Goal: Task Accomplishment & Management: Manage account settings

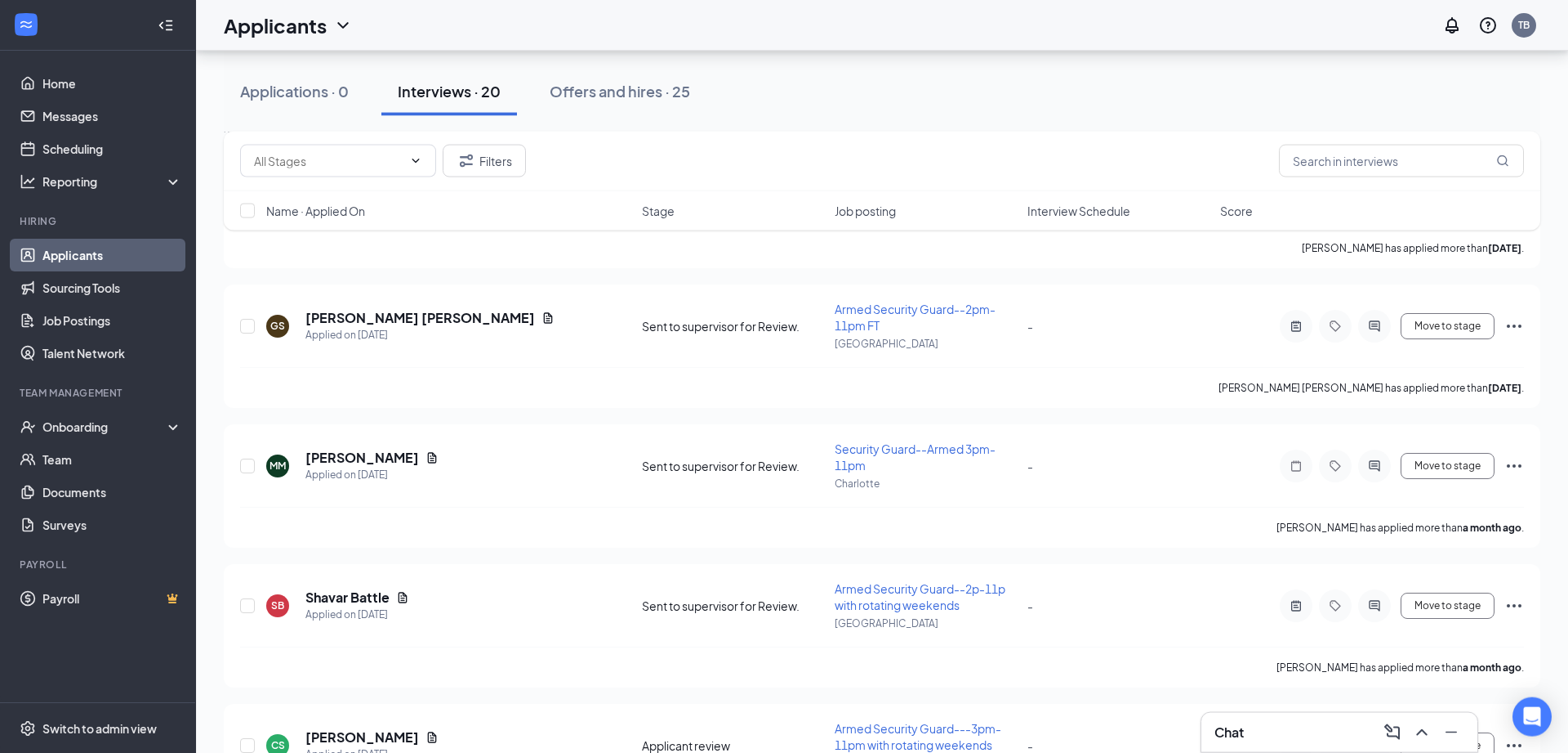
scroll to position [2410, 0]
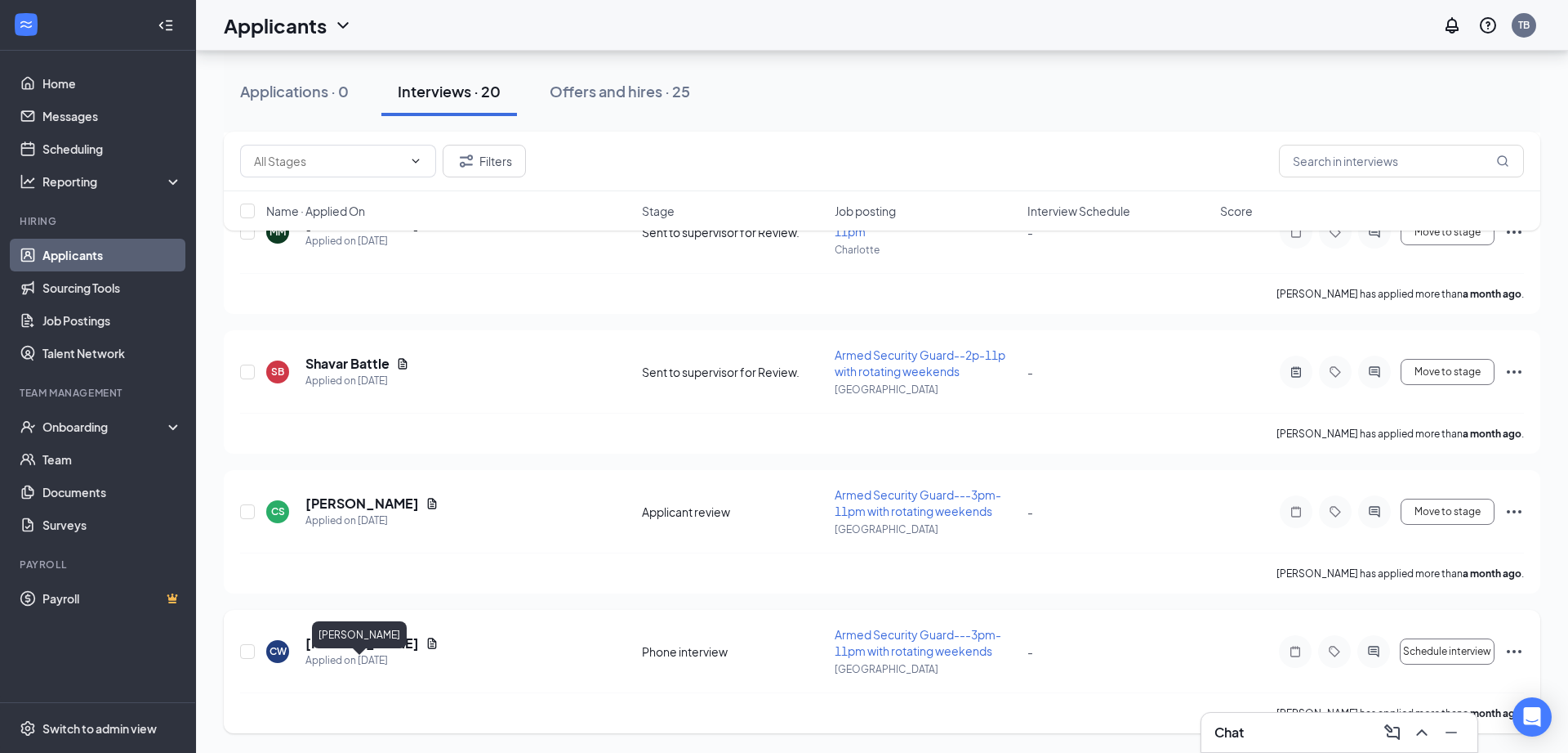
click at [374, 636] on h5 "[PERSON_NAME]" at bounding box center [362, 643] width 114 height 18
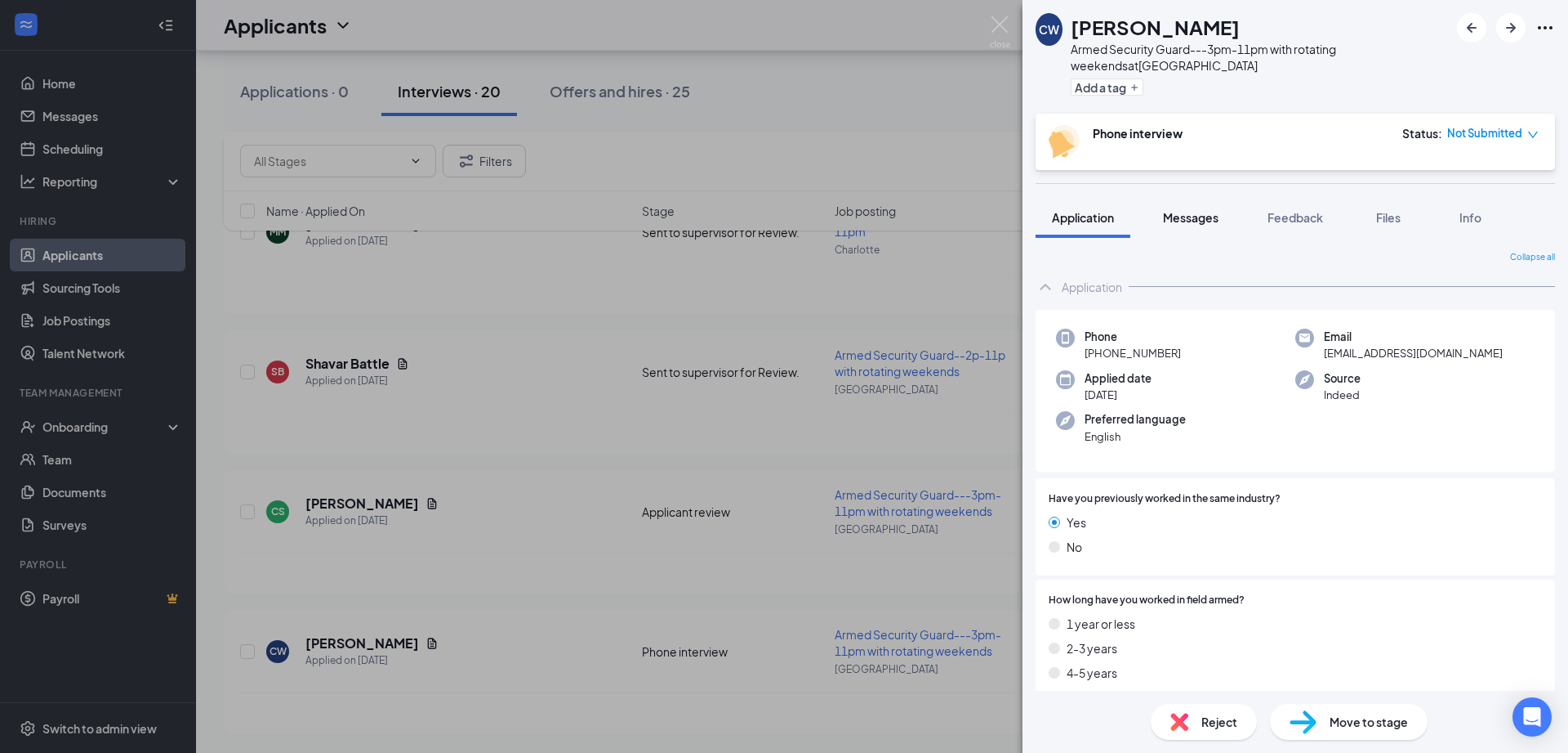
click at [1209, 218] on span "Messages" at bounding box center [1190, 217] width 55 height 15
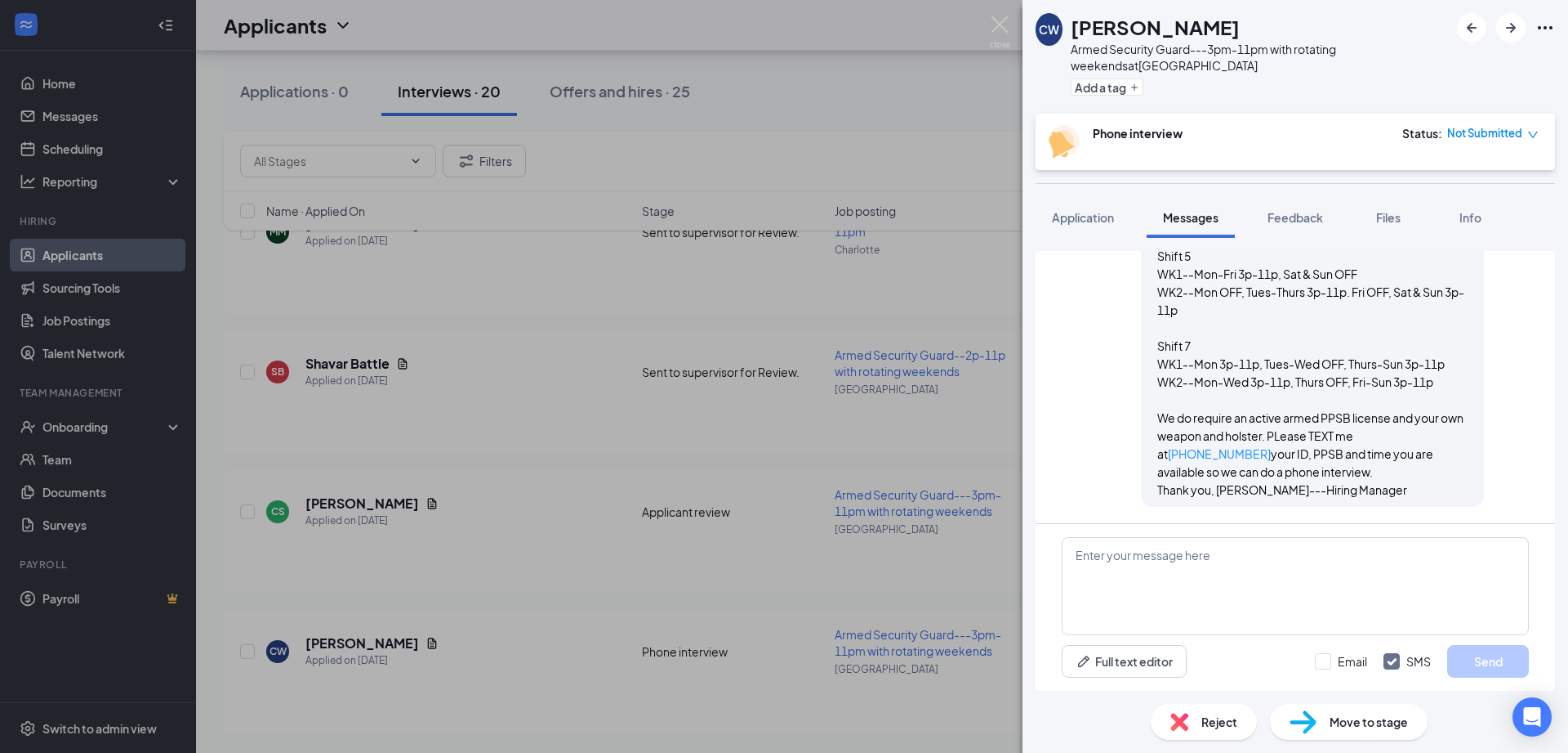
scroll to position [1610, 0]
click at [1001, 22] on img at bounding box center [1001, 32] width 21 height 32
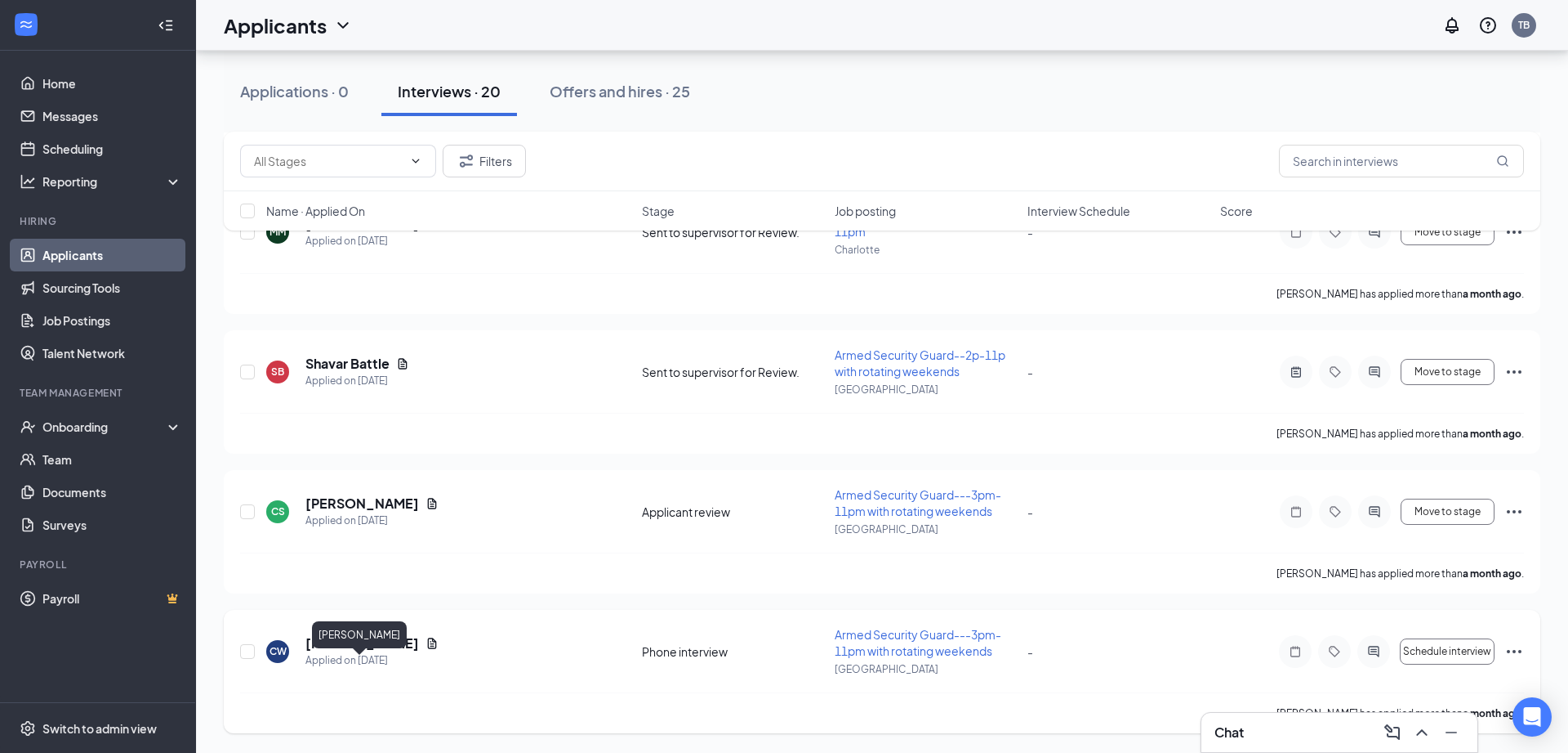
click at [378, 635] on h5 "[PERSON_NAME]" at bounding box center [362, 643] width 114 height 18
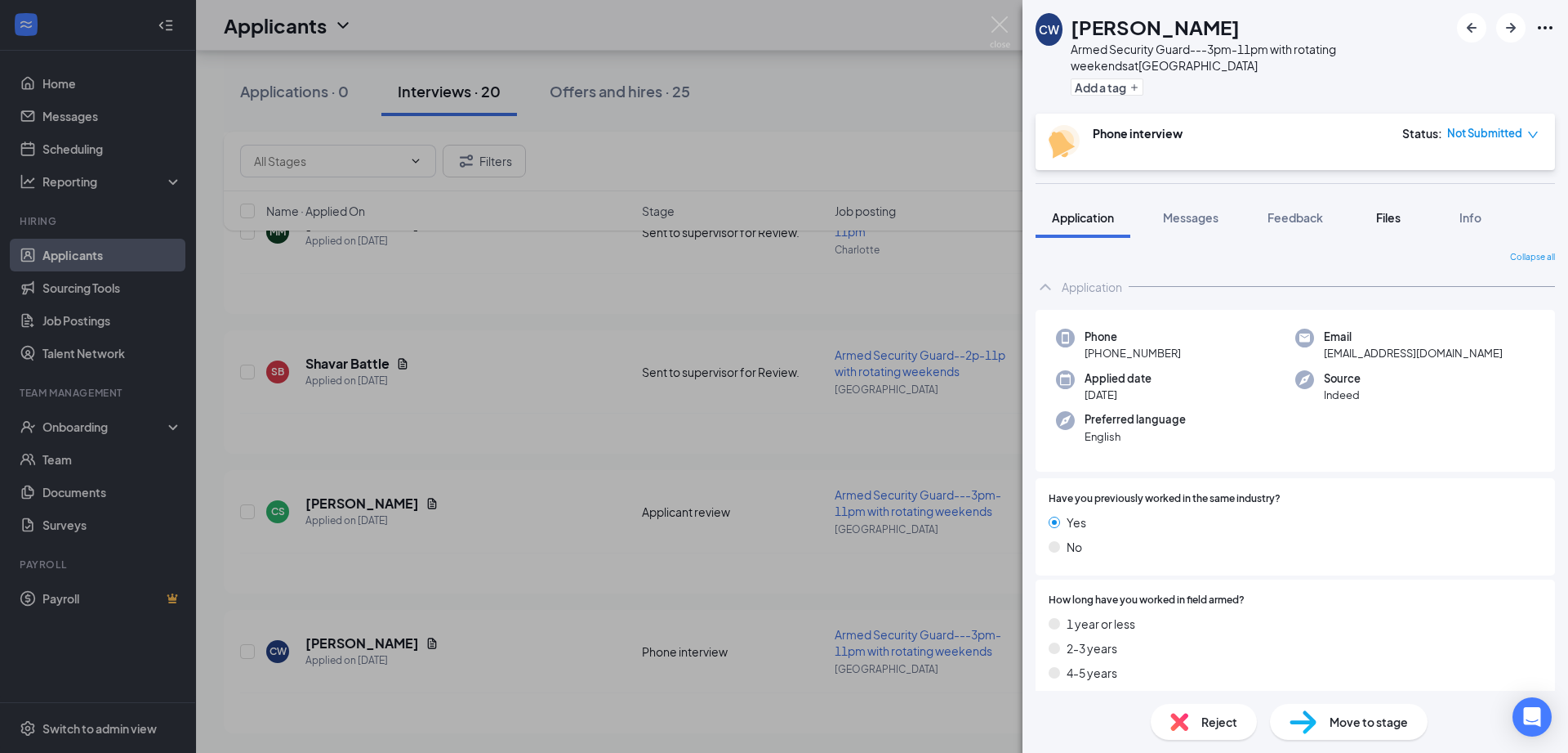
click at [1409, 227] on button "Files" at bounding box center [1389, 216] width 66 height 40
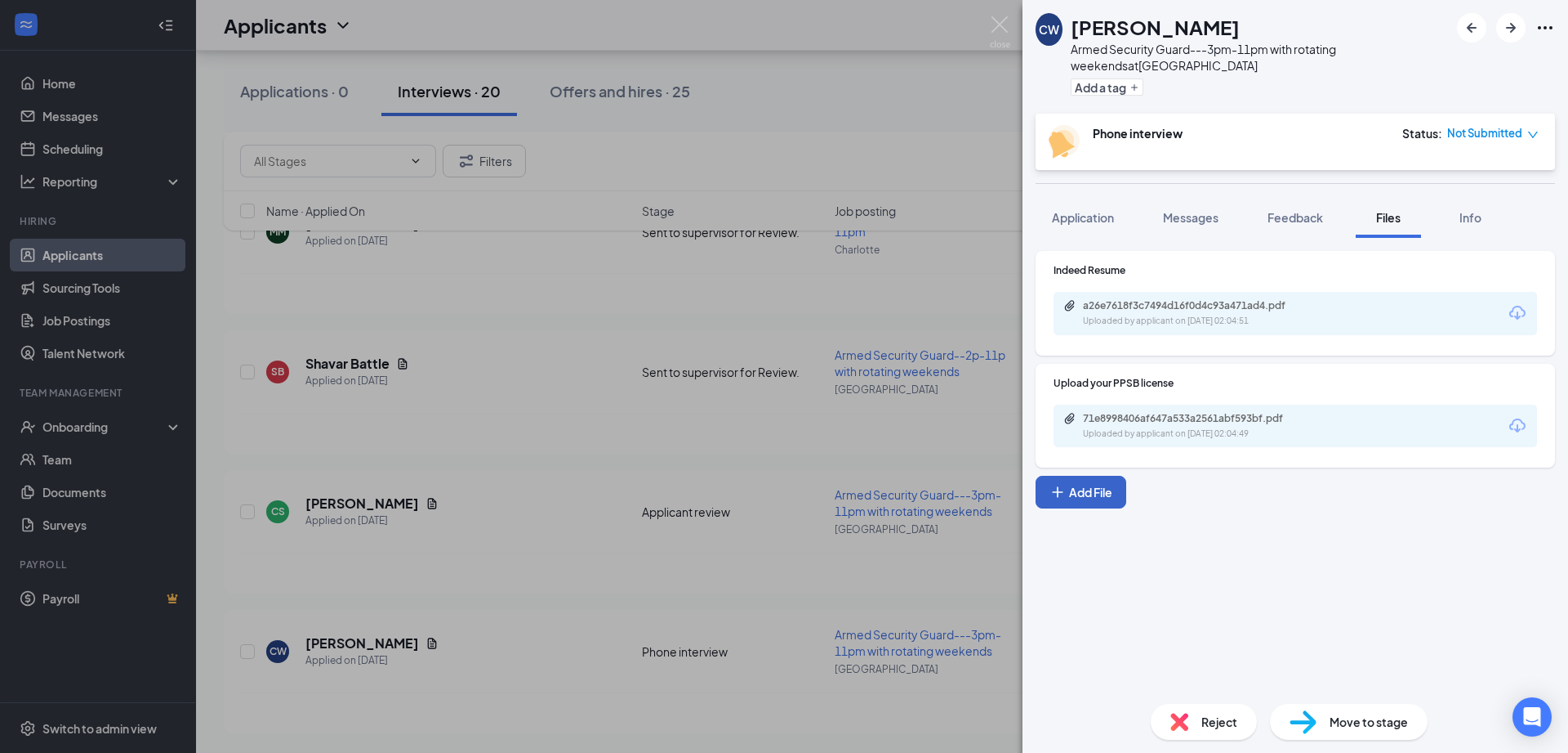
click at [1103, 487] on button "Add File" at bounding box center [1080, 492] width 90 height 33
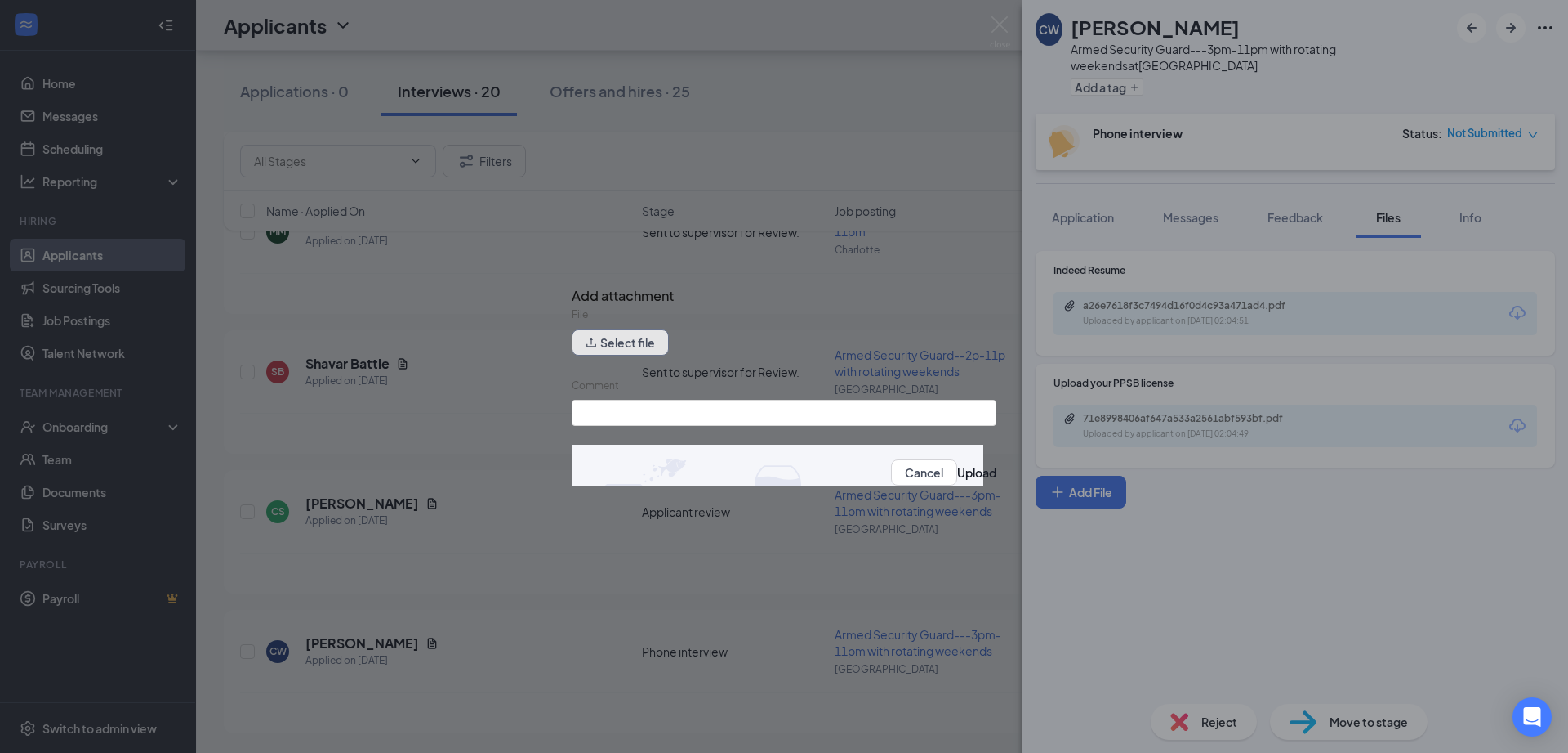
click at [644, 354] on button "Select file" at bounding box center [619, 342] width 97 height 26
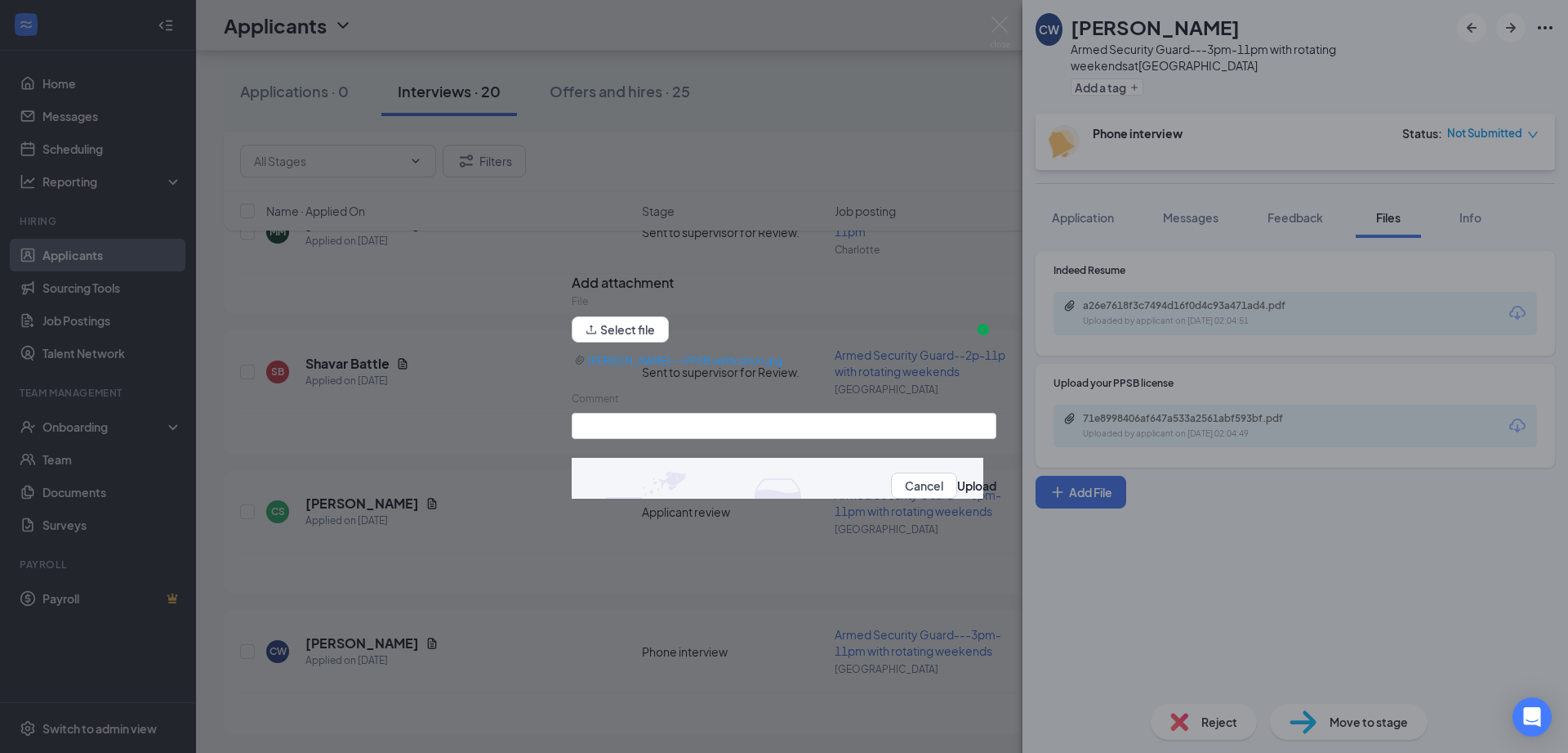
click at [666, 447] on form "File Select file [PERSON_NAME]---PPSB verification.jpg Comment Cancel Upload" at bounding box center [784, 402] width 425 height 218
click at [675, 434] on input "Comment" at bounding box center [784, 426] width 425 height 26
type input "PPSB verification--[PERSON_NAME]"
click at [957, 492] on button "Upload" at bounding box center [977, 485] width 39 height 18
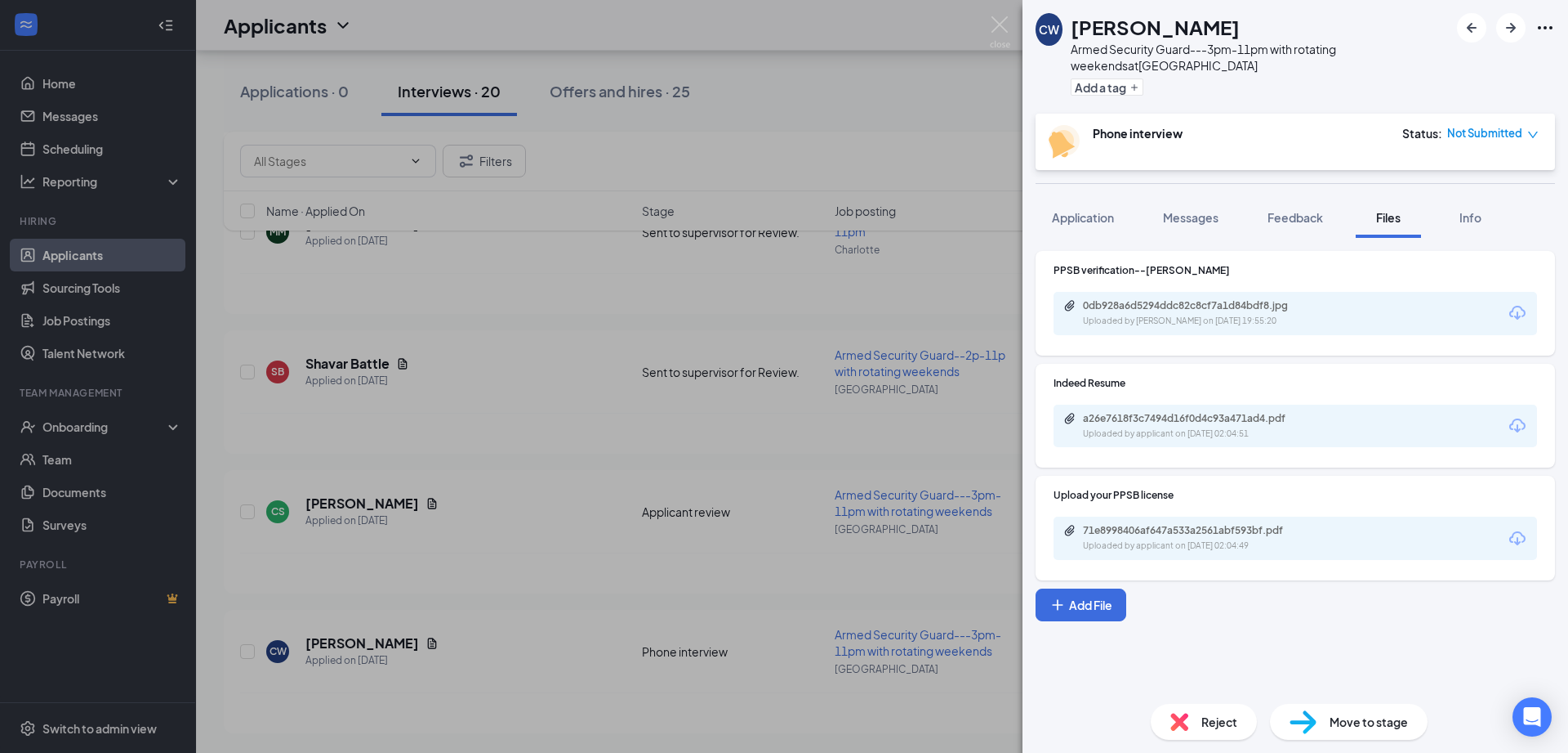
click at [782, 77] on div "[PERSON_NAME] Armed Security Guard---3pm-11pm with rotating weekends at [GEOGRA…" at bounding box center [784, 376] width 1568 height 753
